Goal: Transaction & Acquisition: Purchase product/service

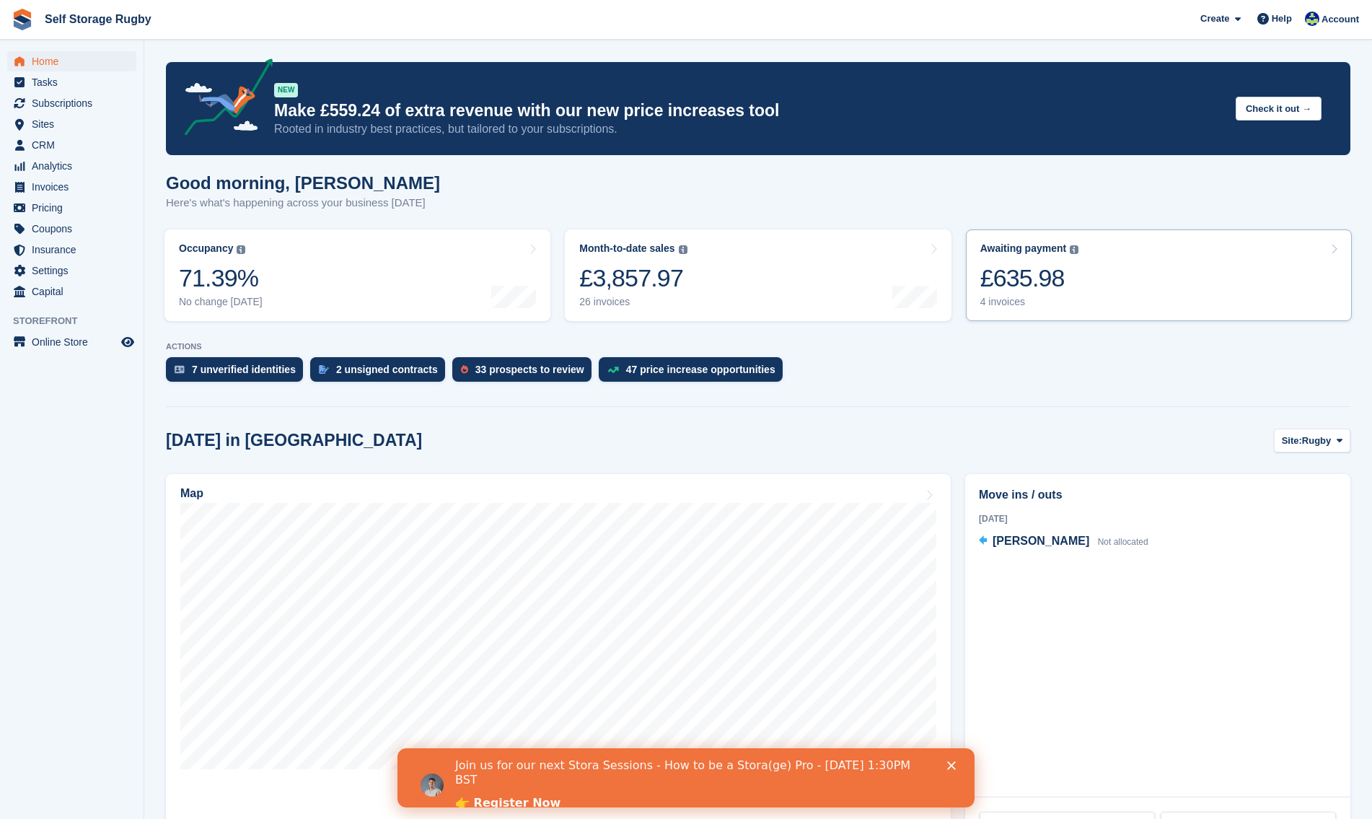
click at [1032, 285] on div "£635.98" at bounding box center [1029, 278] width 99 height 30
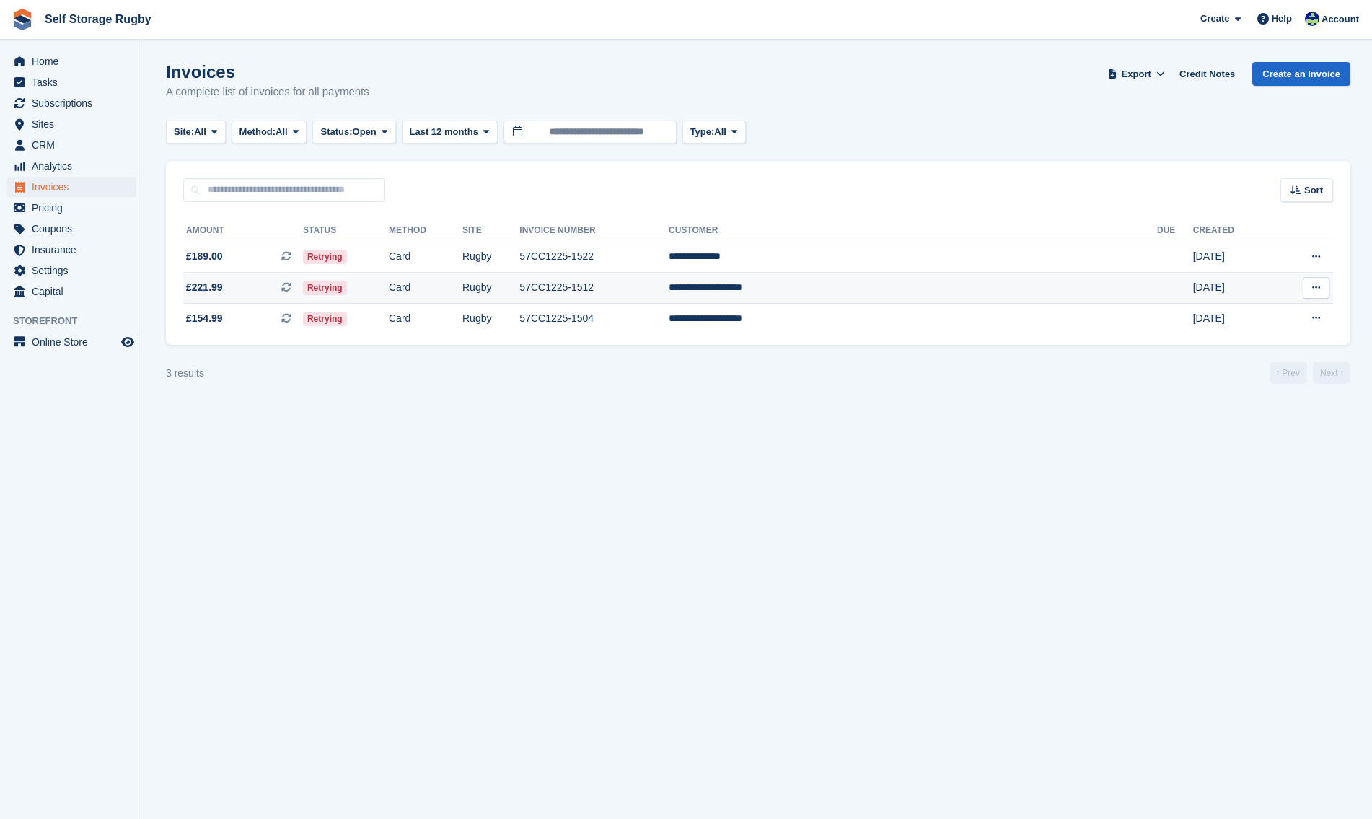
click at [1320, 288] on button at bounding box center [1315, 288] width 27 height 22
click at [259, 283] on span "£221.99 This is a recurring subscription invoice. This is a recurring subscript…" at bounding box center [243, 287] width 120 height 15
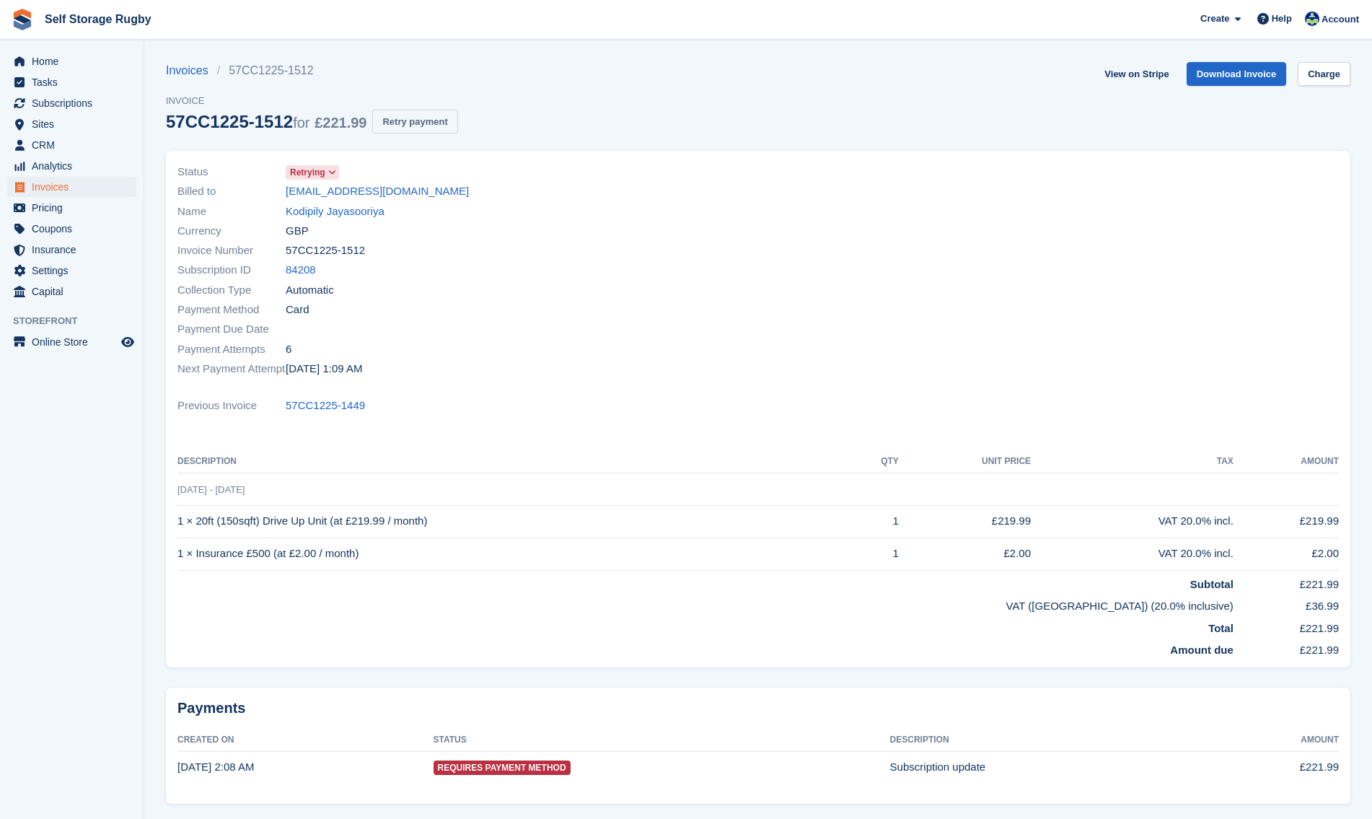
click at [384, 125] on button "Retry payment" at bounding box center [414, 122] width 85 height 24
click at [53, 186] on span "Invoices" at bounding box center [75, 187] width 87 height 20
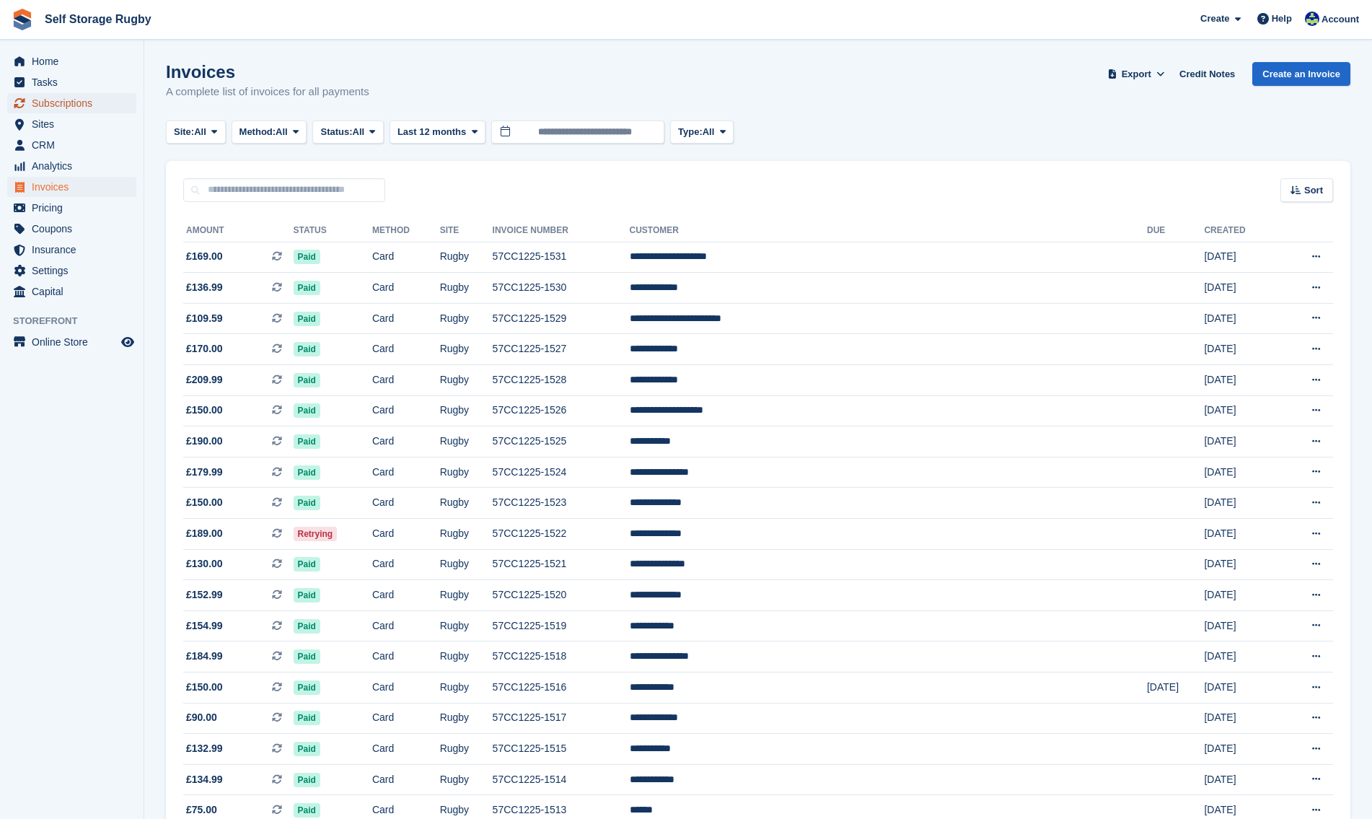
click at [63, 102] on span "Subscriptions" at bounding box center [75, 103] width 87 height 20
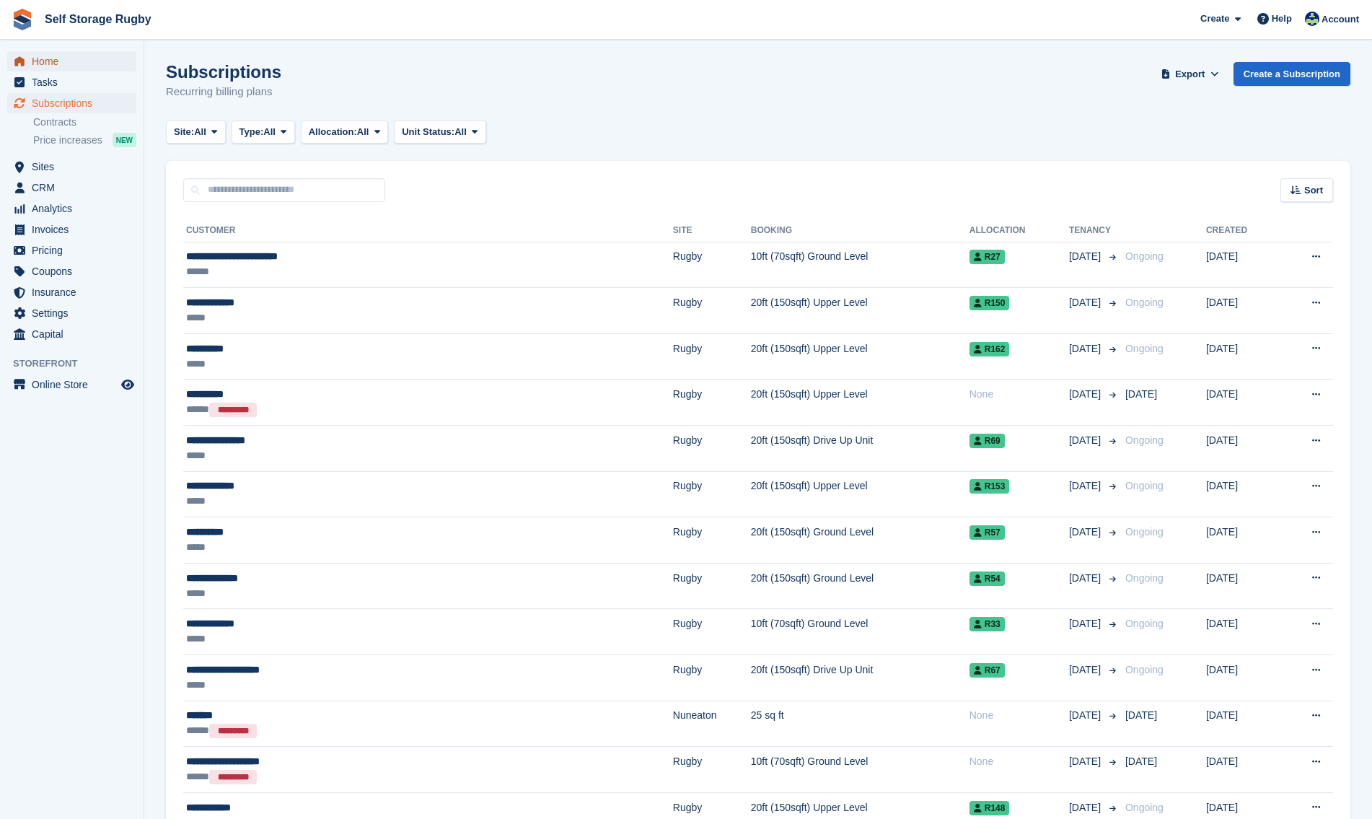
click at [61, 62] on span "Home" at bounding box center [75, 61] width 87 height 20
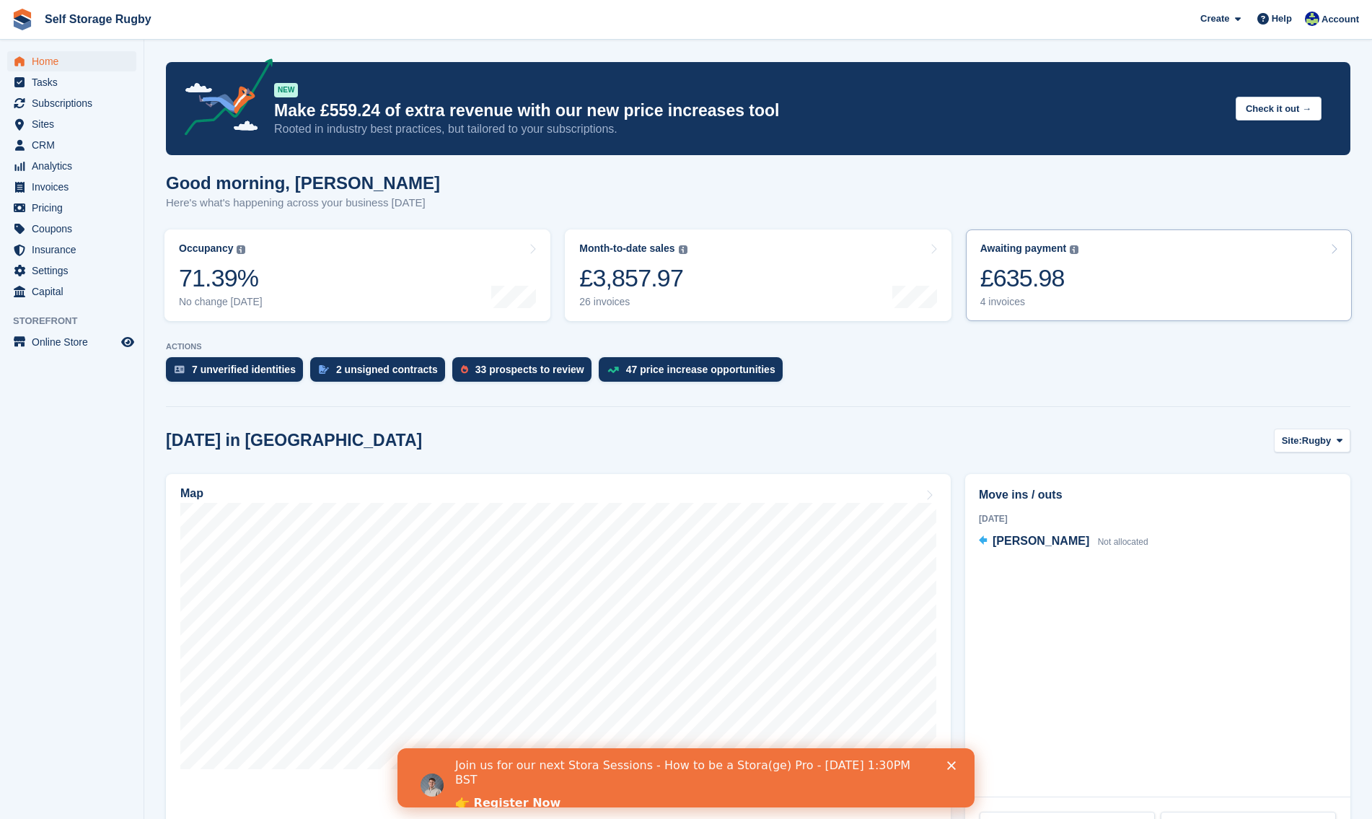
click at [1003, 271] on div "£635.98" at bounding box center [1029, 278] width 99 height 30
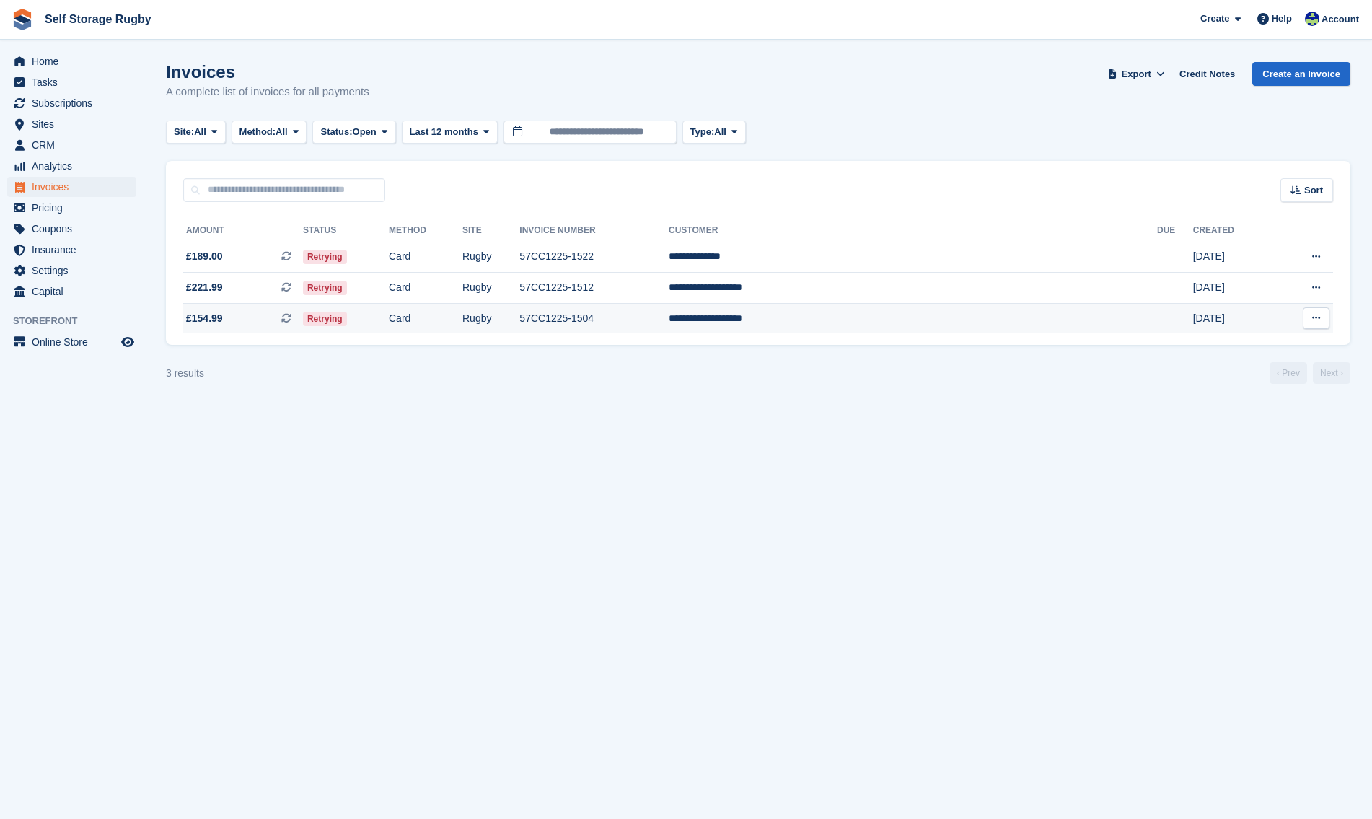
click at [389, 316] on td "Retrying" at bounding box center [346, 318] width 86 height 30
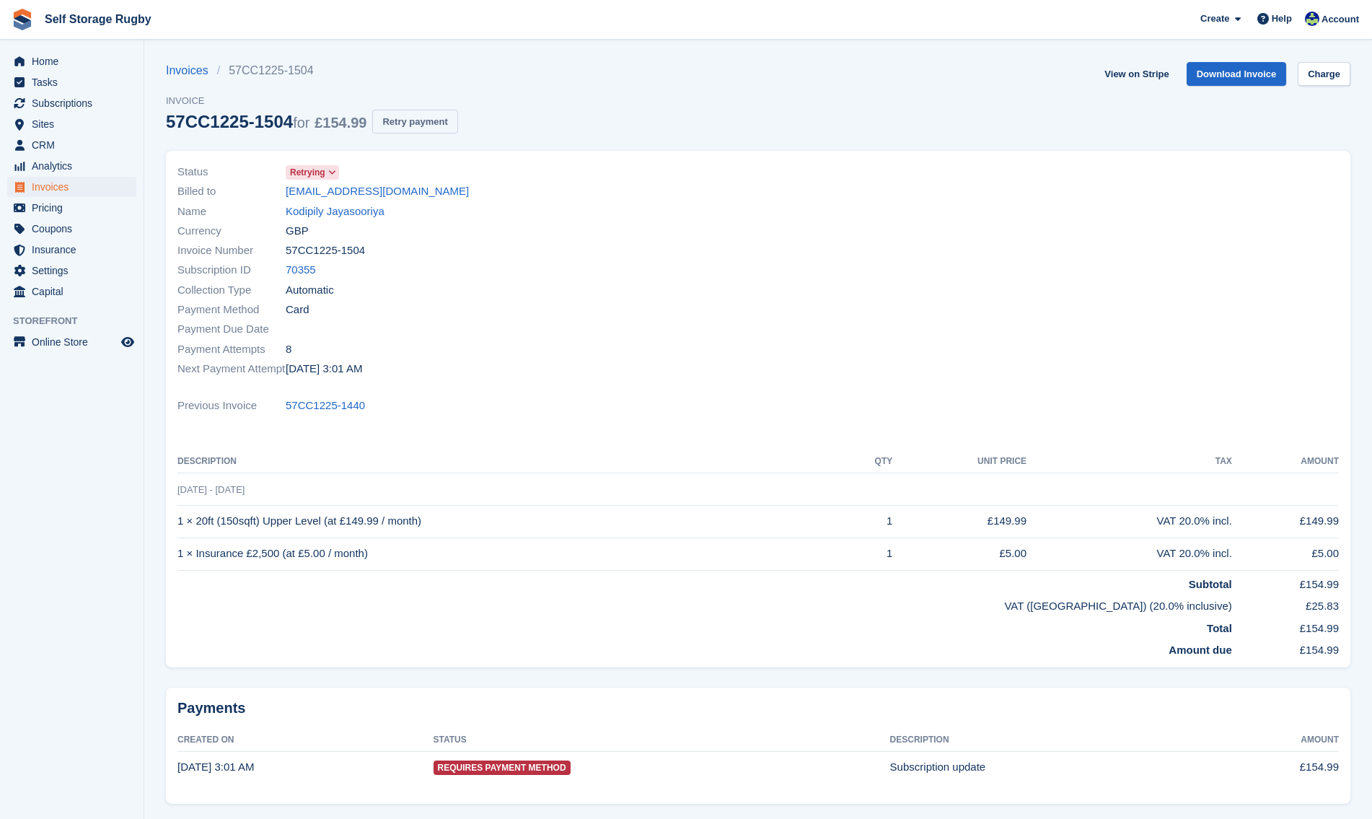
click at [402, 125] on button "Retry payment" at bounding box center [414, 122] width 85 height 24
